Goal: Browse casually: Explore the website without a specific task or goal

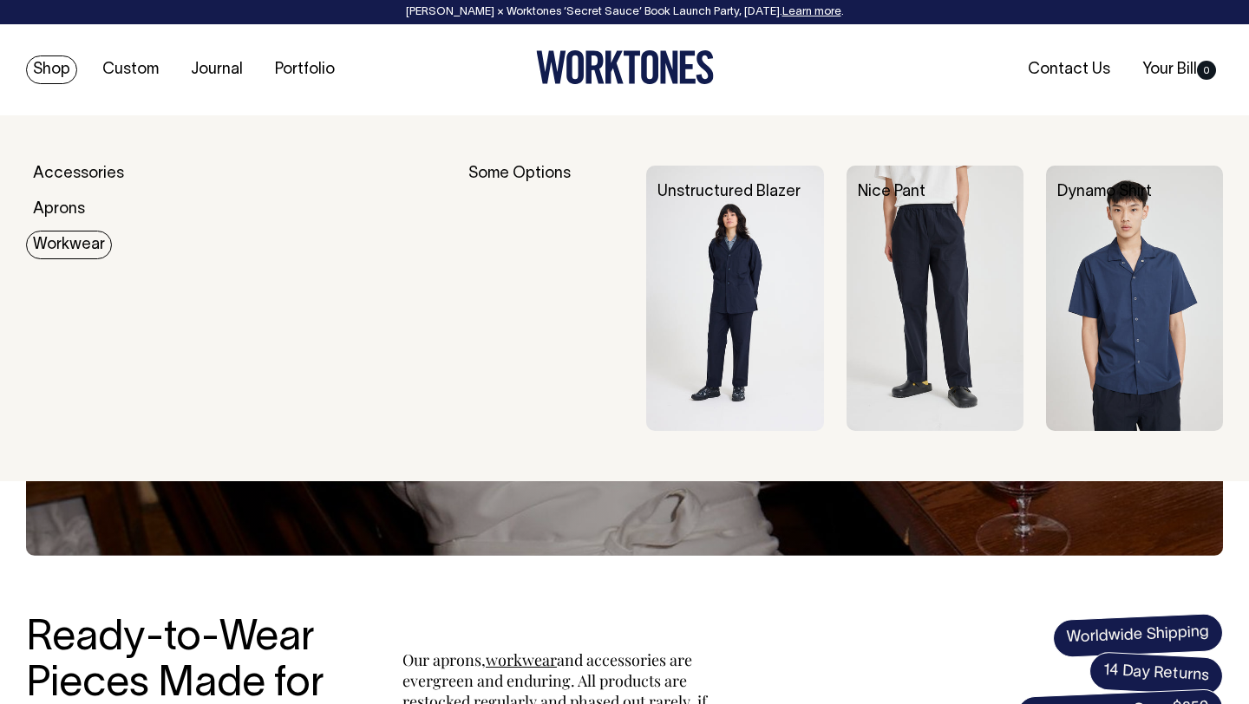
click at [80, 245] on link "Workwear" at bounding box center [69, 245] width 86 height 29
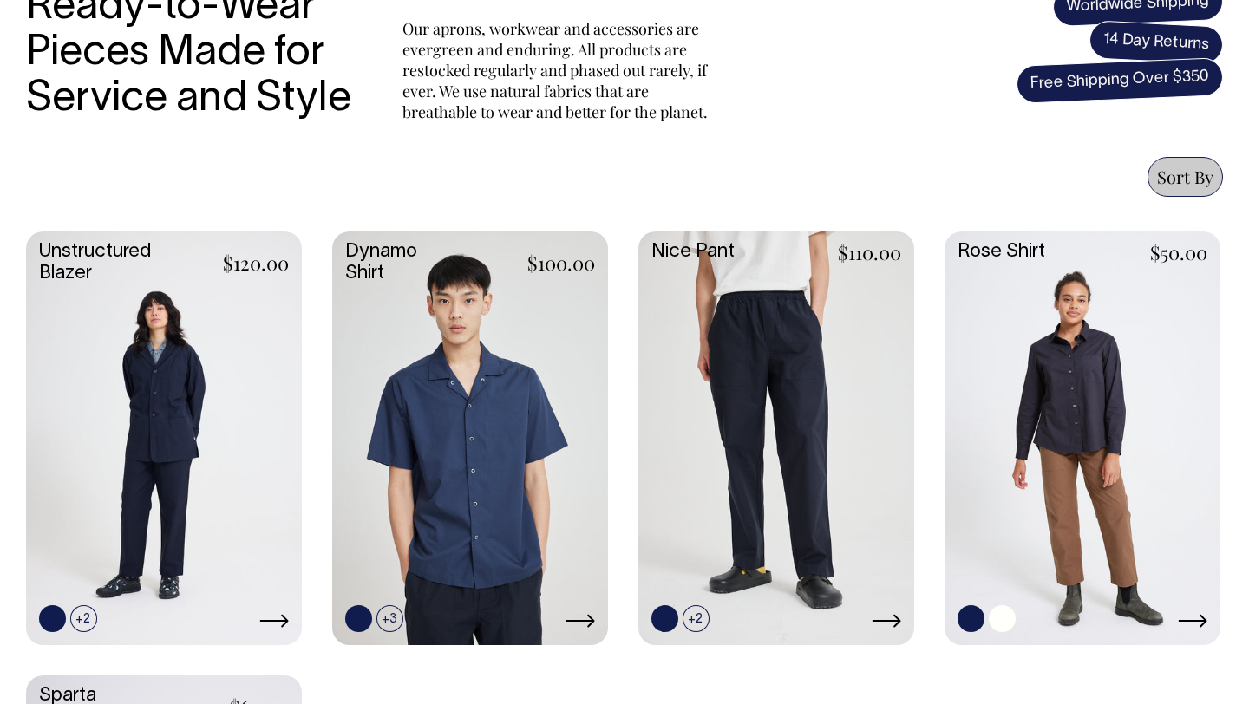
scroll to position [632, 0]
click at [1012, 618] on link at bounding box center [1002, 619] width 27 height 27
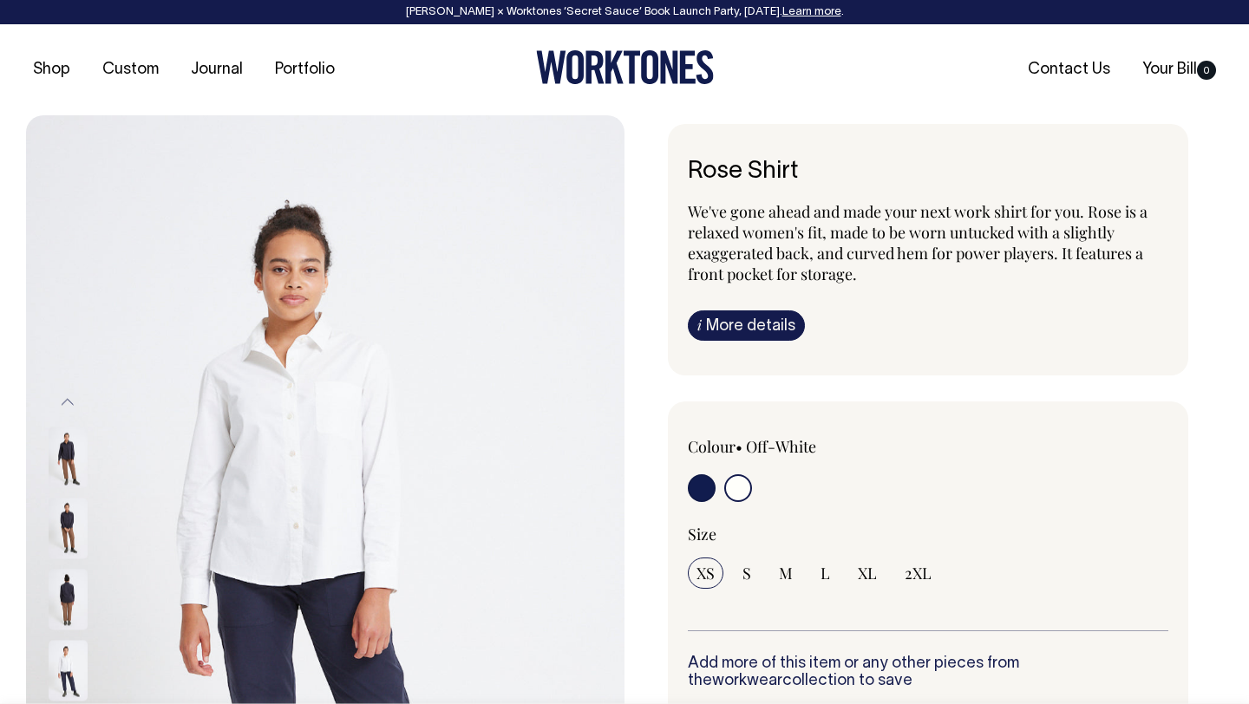
radio input "true"
select select "Off-White"
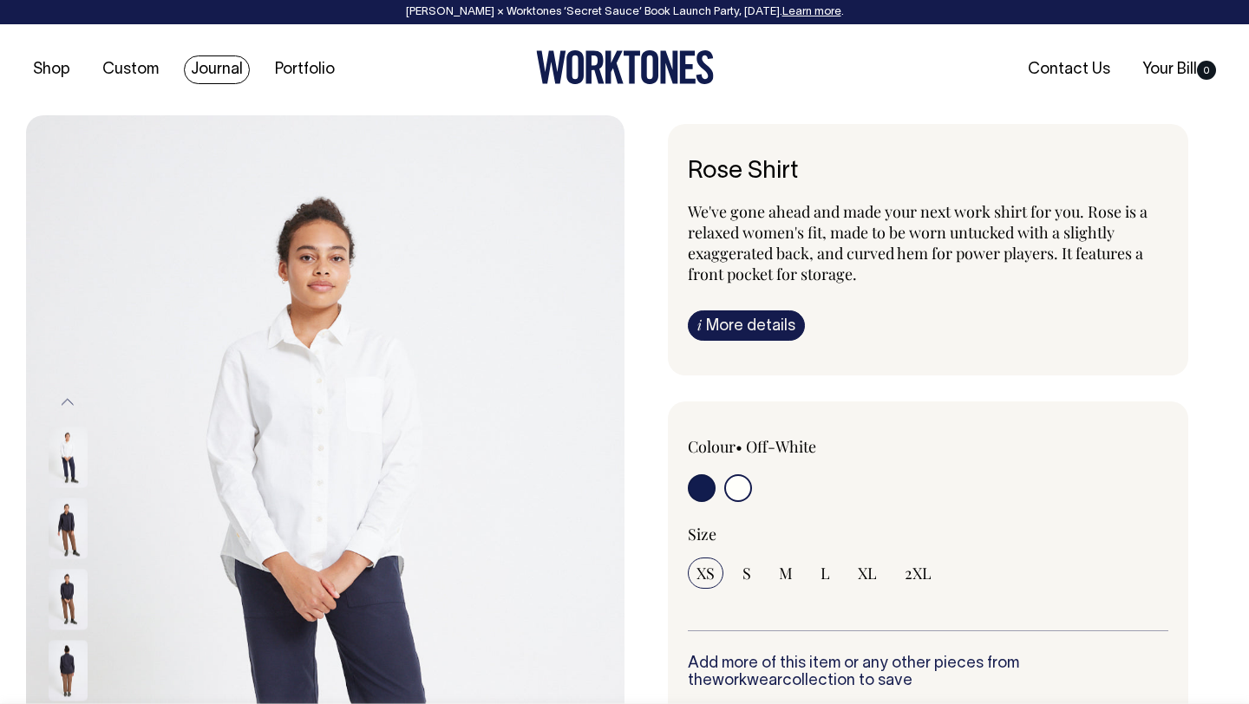
click at [227, 62] on link "Journal" at bounding box center [217, 70] width 66 height 29
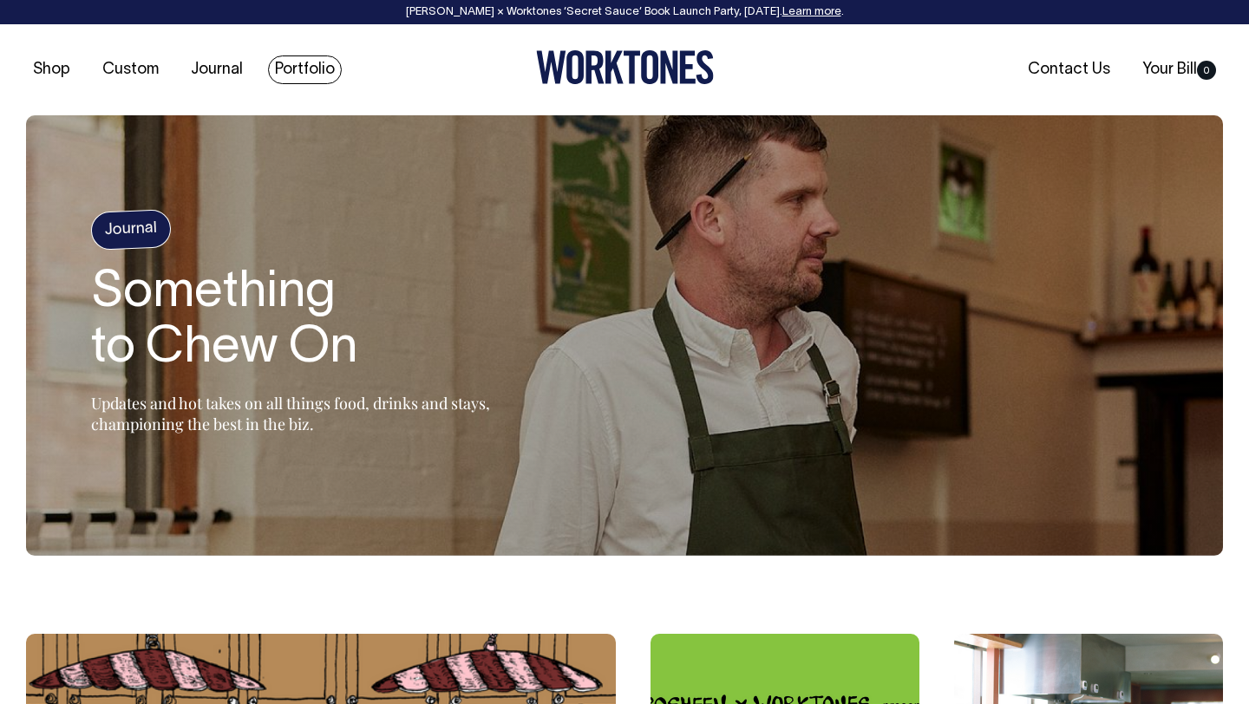
click at [295, 70] on link "Portfolio" at bounding box center [305, 70] width 74 height 29
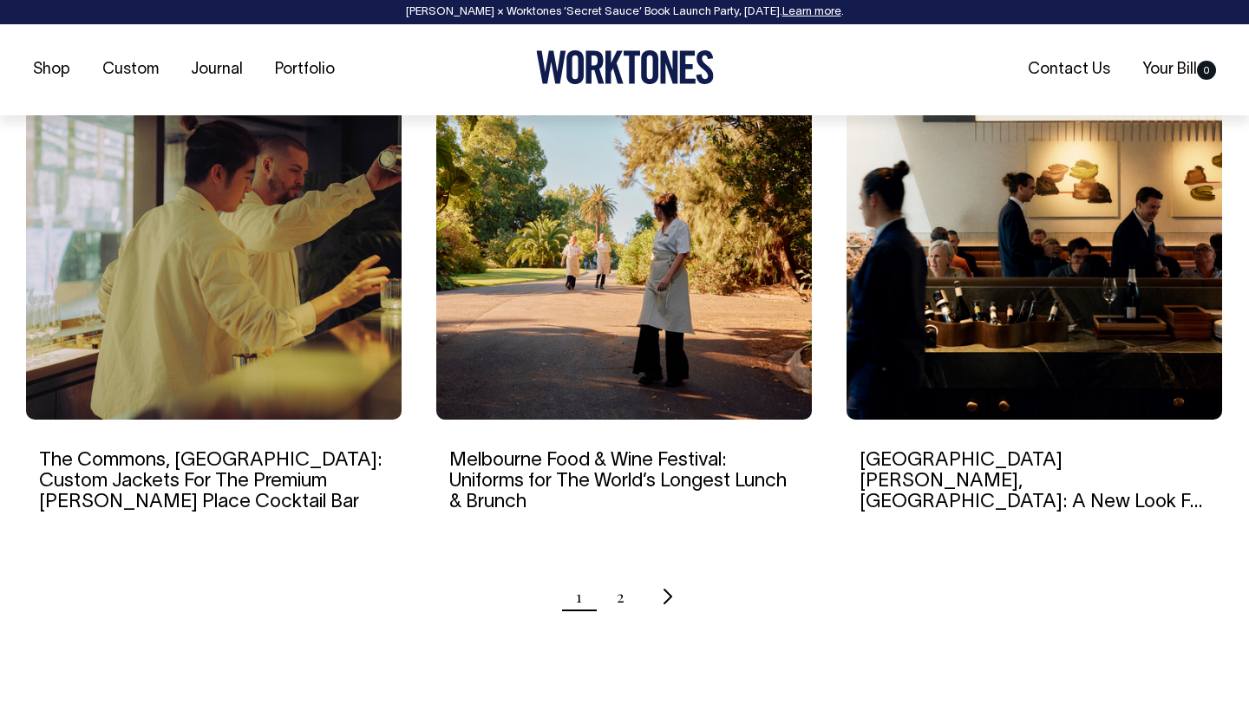
scroll to position [1666, 0]
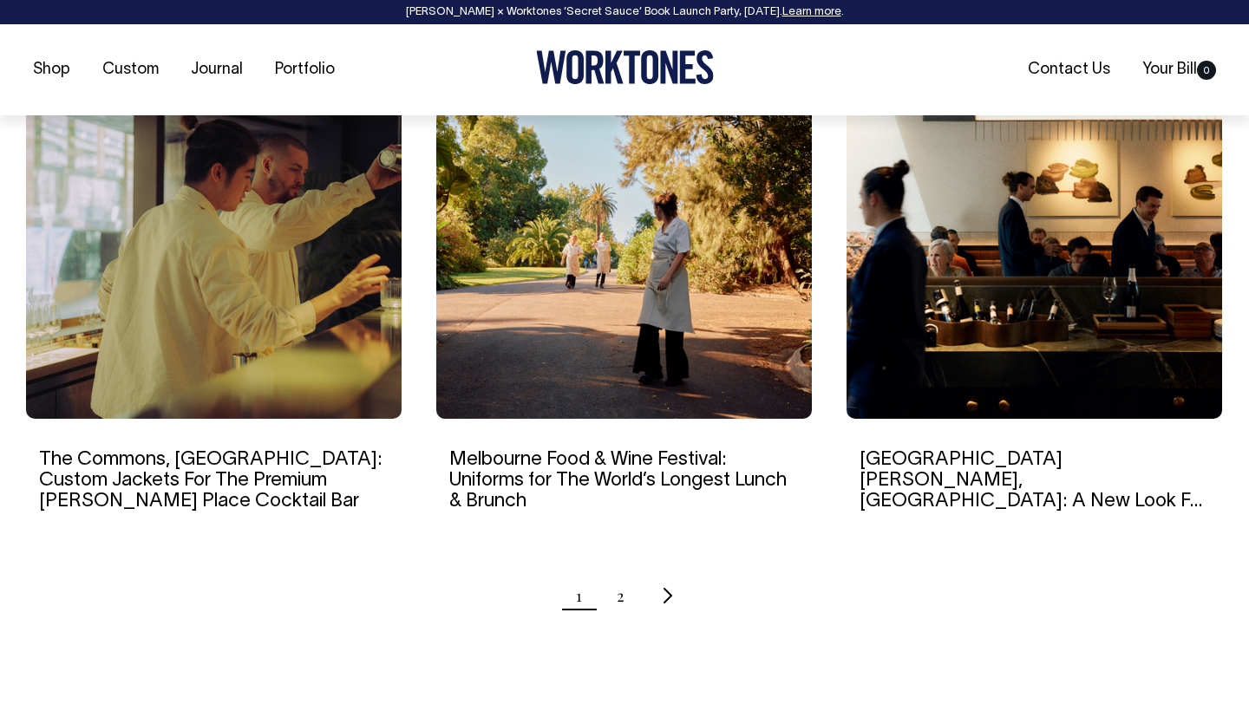
click at [629, 603] on ul "1 2" at bounding box center [624, 595] width 1197 height 43
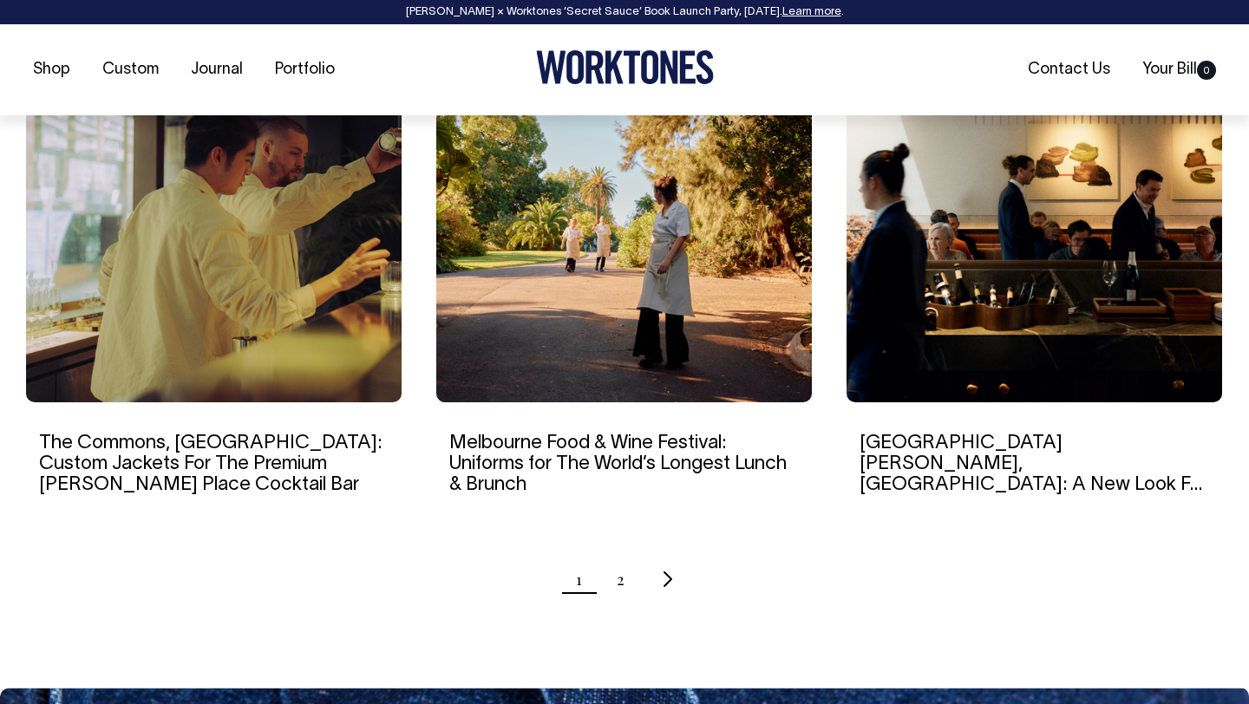
scroll to position [1684, 0]
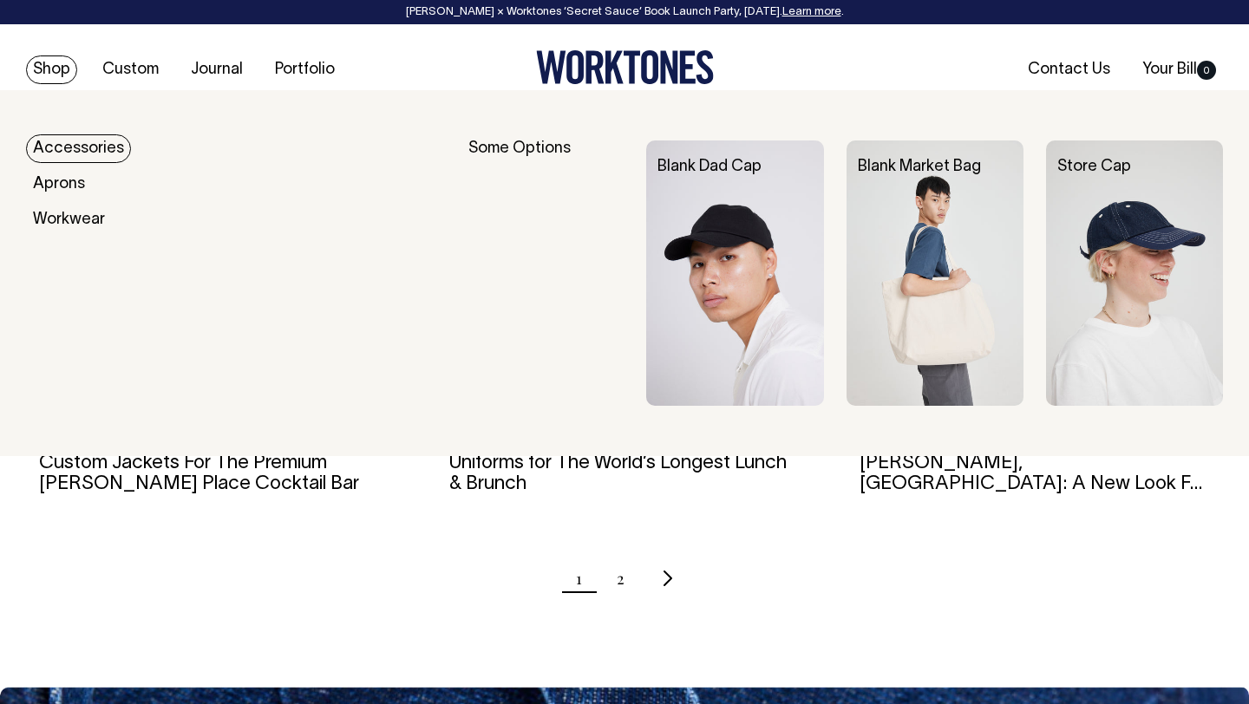
click at [70, 66] on link "Shop" at bounding box center [51, 70] width 51 height 29
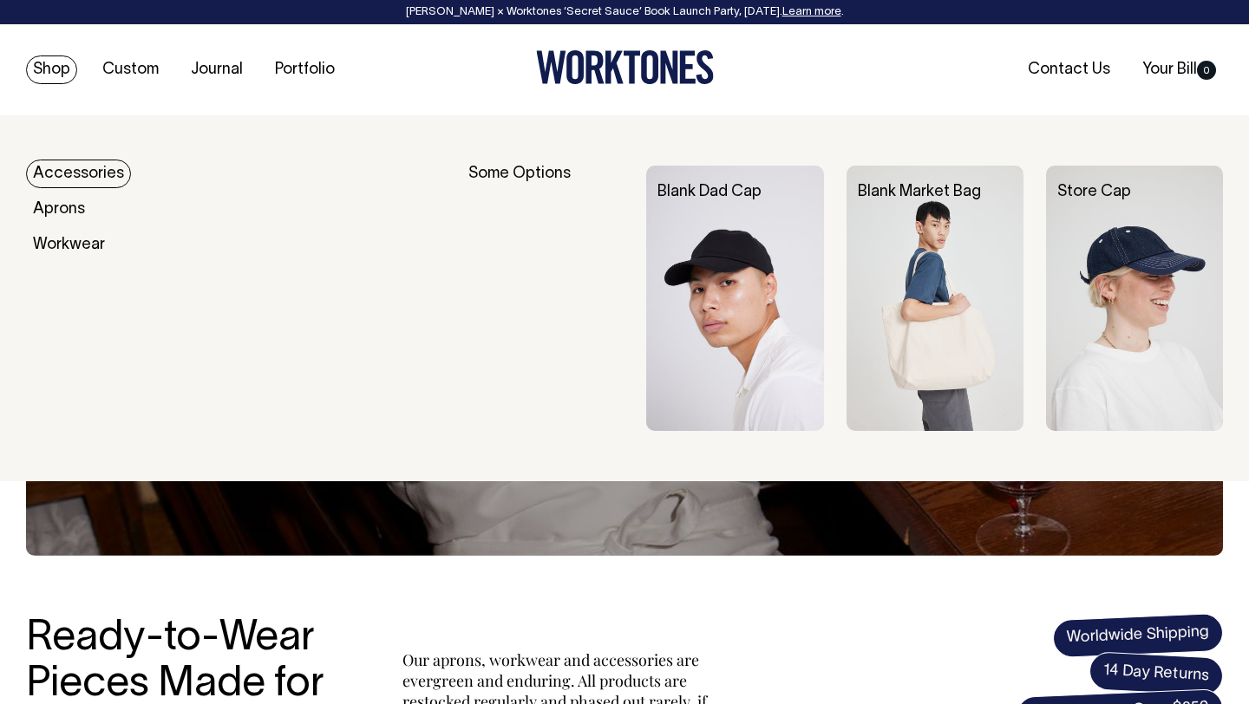
click at [57, 67] on link "Shop" at bounding box center [51, 70] width 51 height 29
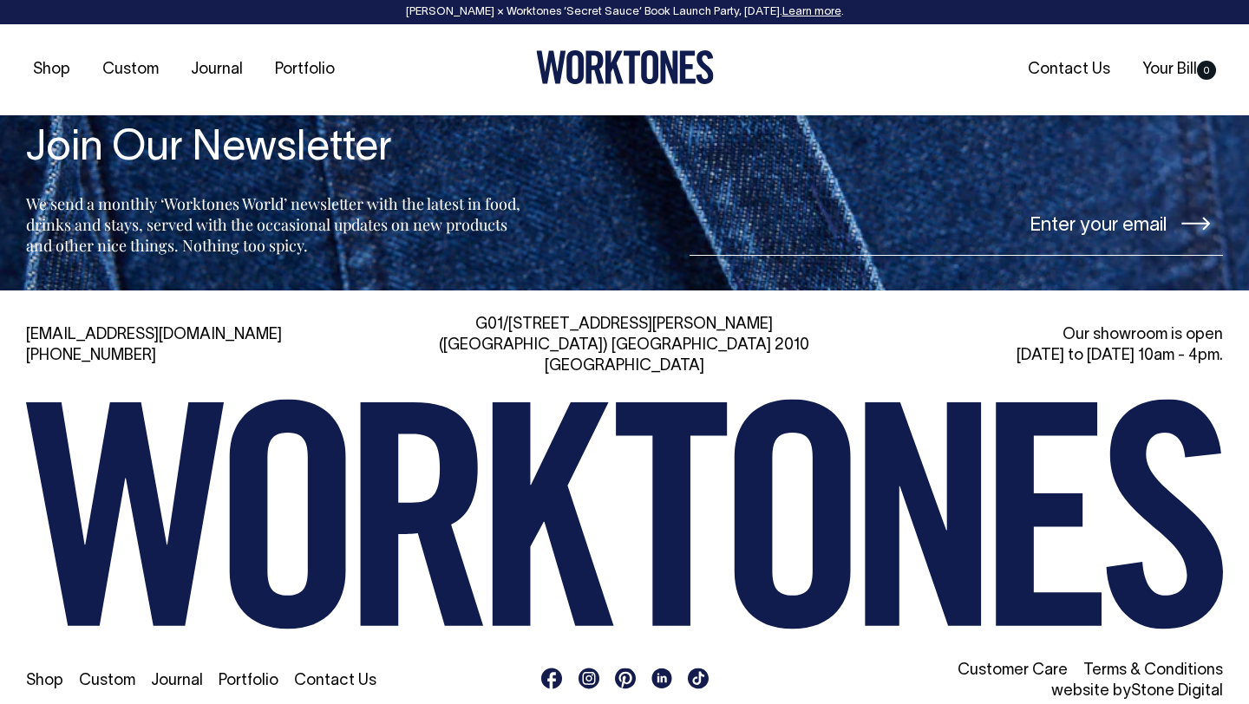
scroll to position [4094, 0]
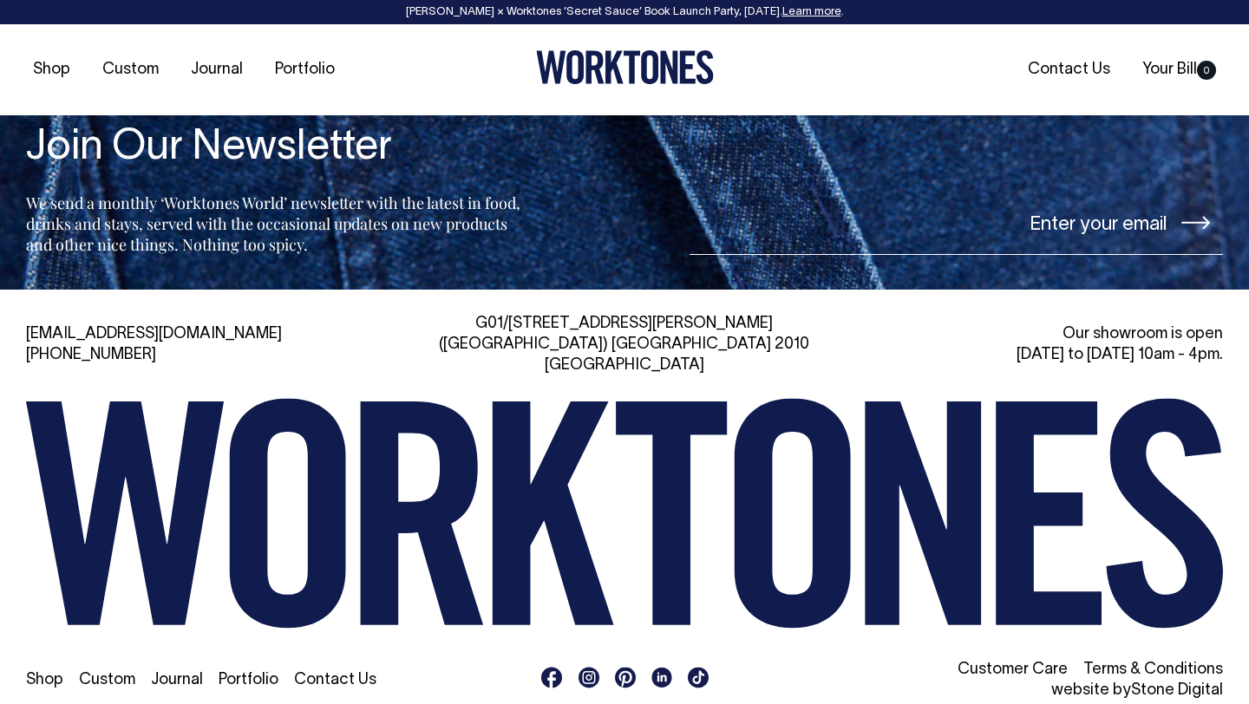
click at [108, 673] on link "Custom" at bounding box center [107, 680] width 56 height 15
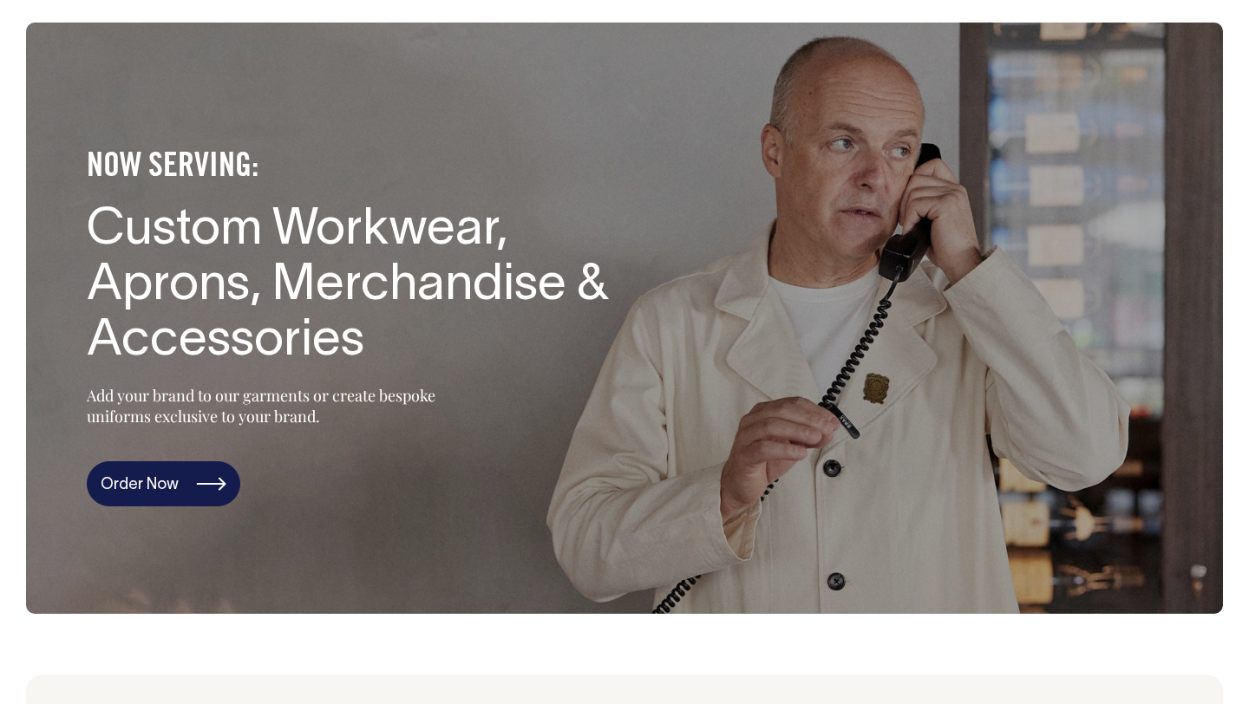
click at [195, 486] on link "Order Now" at bounding box center [164, 484] width 154 height 45
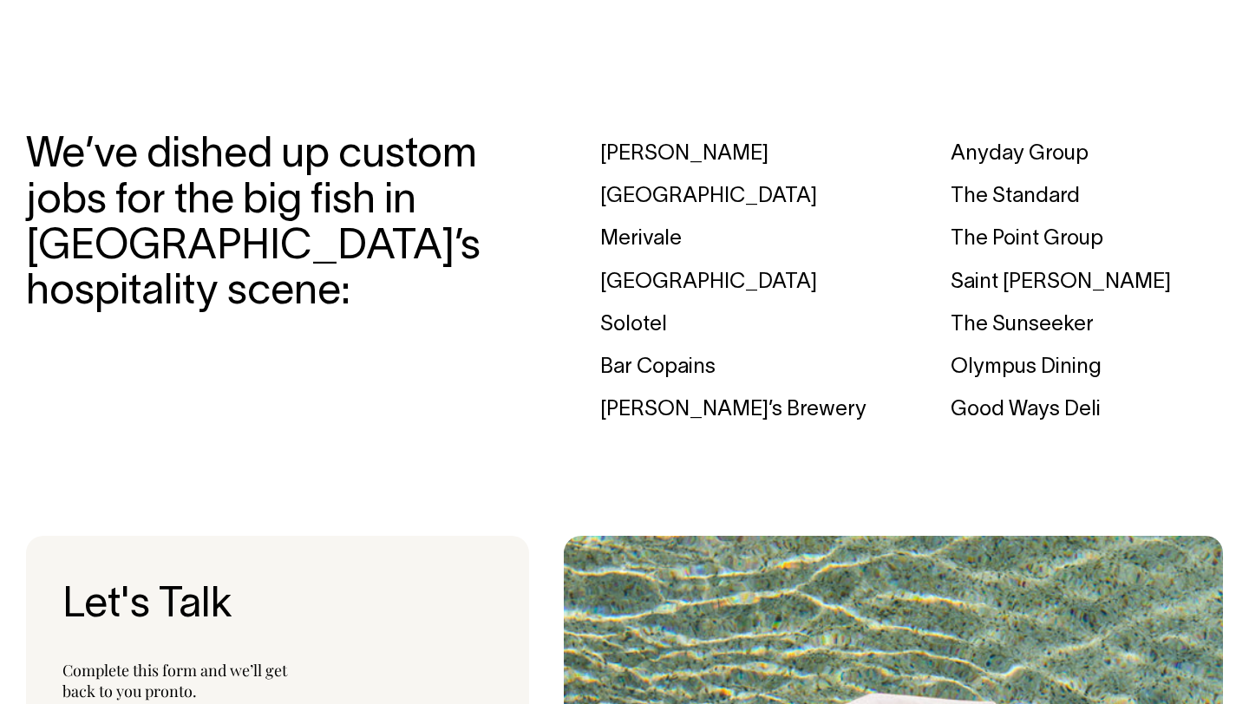
scroll to position [5216, 0]
click at [985, 160] on div "Anyday Group" at bounding box center [1087, 155] width 272 height 43
click at [648, 245] on div "Merivale" at bounding box center [736, 240] width 272 height 43
drag, startPoint x: 654, startPoint y: 283, endPoint x: 708, endPoint y: 394, distance: 123.4
click at [708, 394] on div "Margaret Paramount House Hotel Merivale Trader House Solotel Bar Copains Felon’…" at bounding box center [736, 283] width 272 height 298
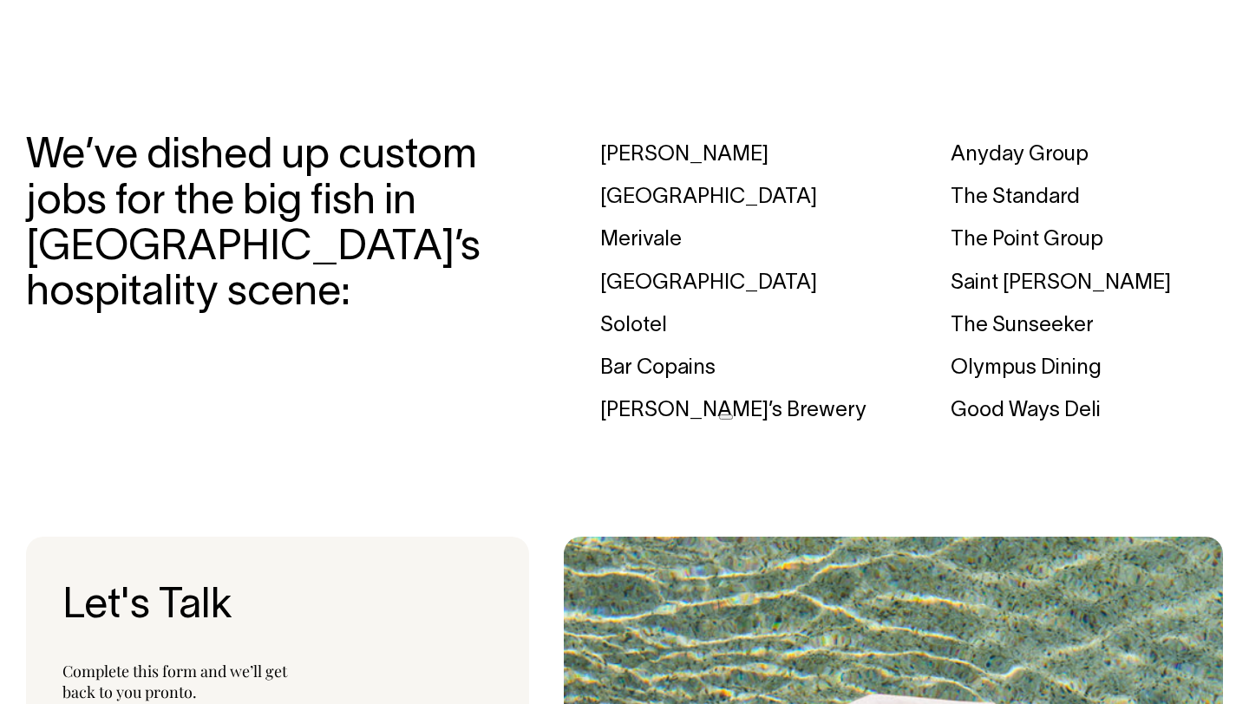
click at [696, 429] on div "Felon’s Brewery" at bounding box center [736, 411] width 272 height 43
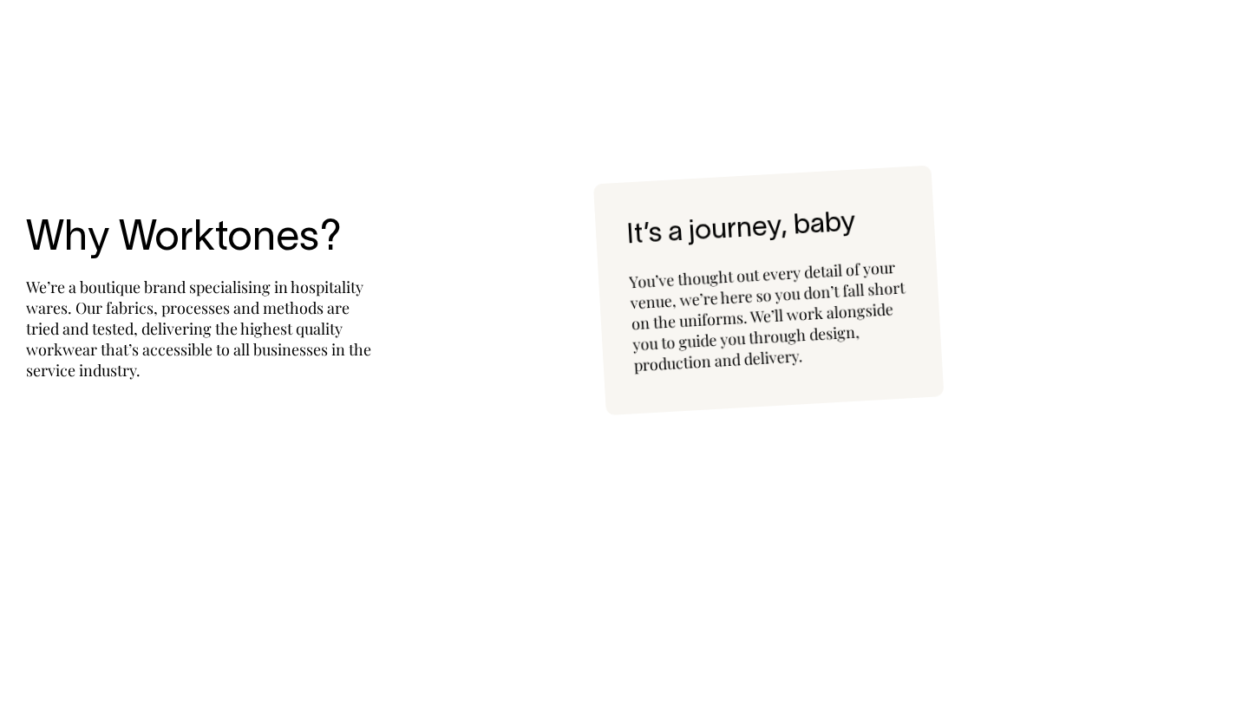
scroll to position [3826, 0]
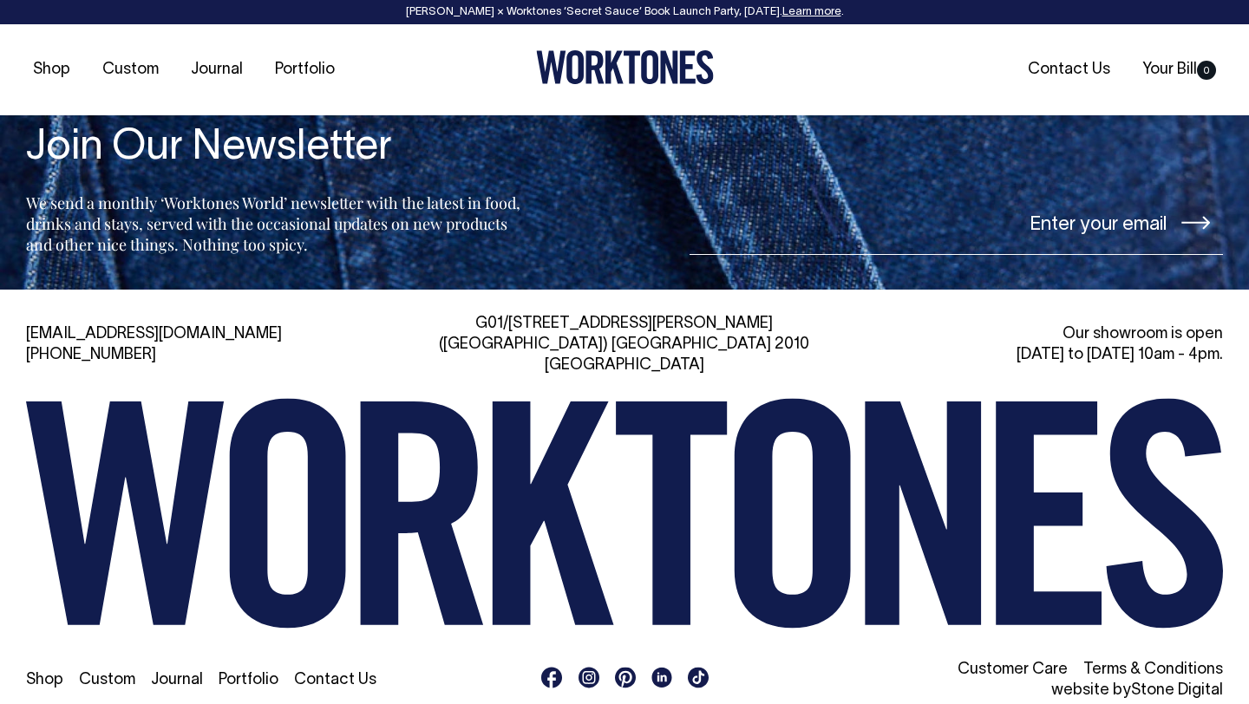
scroll to position [4094, 0]
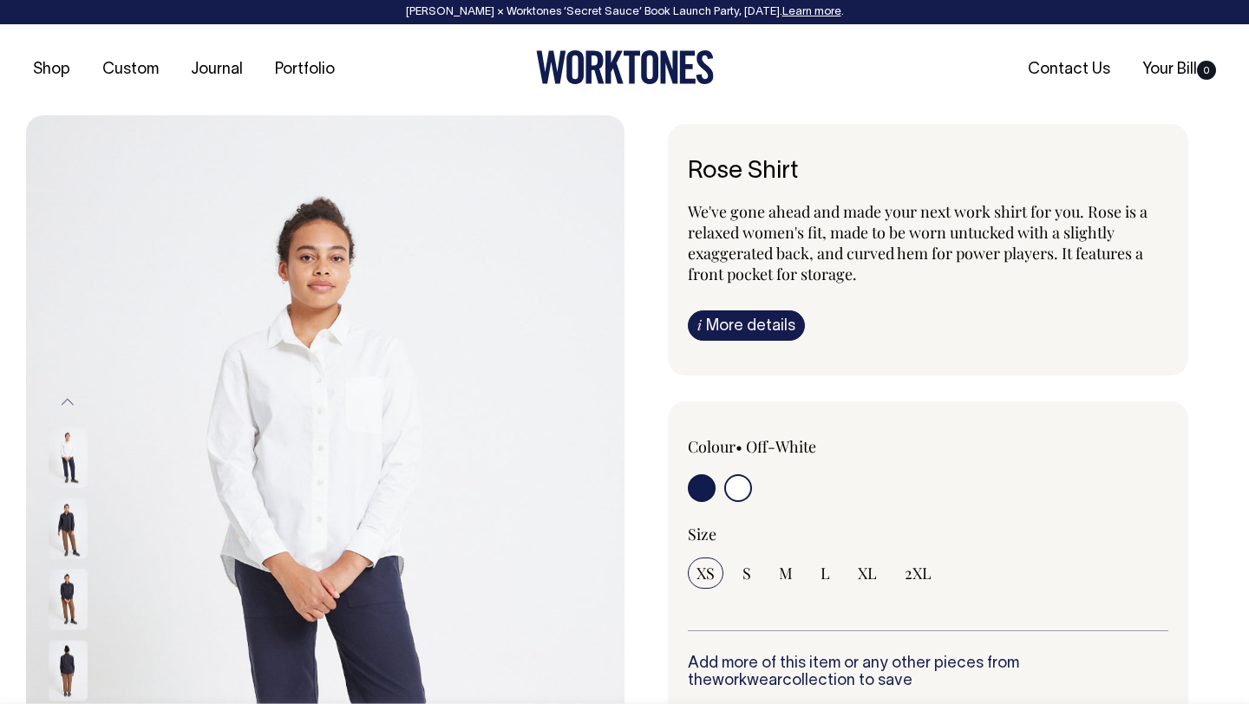
select select "Off-White"
